Goal: Transaction & Acquisition: Purchase product/service

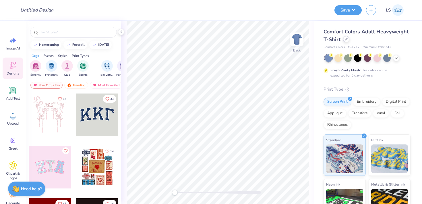
click at [346, 39] on icon at bounding box center [346, 39] width 3 height 3
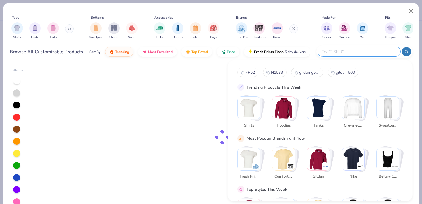
click at [369, 52] on input "text" at bounding box center [358, 51] width 75 height 7
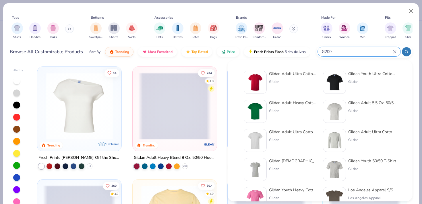
type input "G200"
click at [290, 78] on div "Gildan Adult Ultra Cotton 6 Oz. T-Shirt Gildan" at bounding box center [293, 82] width 48 height 23
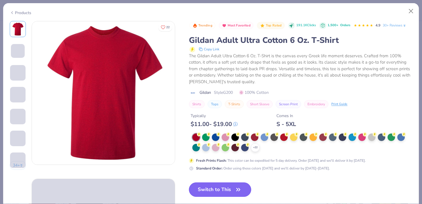
click at [223, 188] on button "Switch to This" at bounding box center [220, 189] width 62 height 14
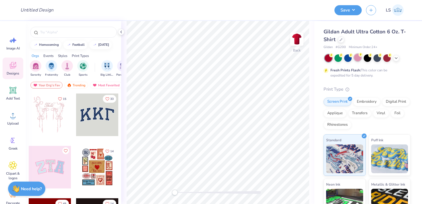
click at [358, 58] on div at bounding box center [357, 57] width 7 height 7
click at [299, 39] on img at bounding box center [297, 39] width 23 height 23
click at [297, 31] on img at bounding box center [297, 39] width 23 height 23
click at [299, 41] on img at bounding box center [297, 39] width 23 height 23
click at [299, 41] on img at bounding box center [296, 38] width 11 height 11
